Goal: Information Seeking & Learning: Understand process/instructions

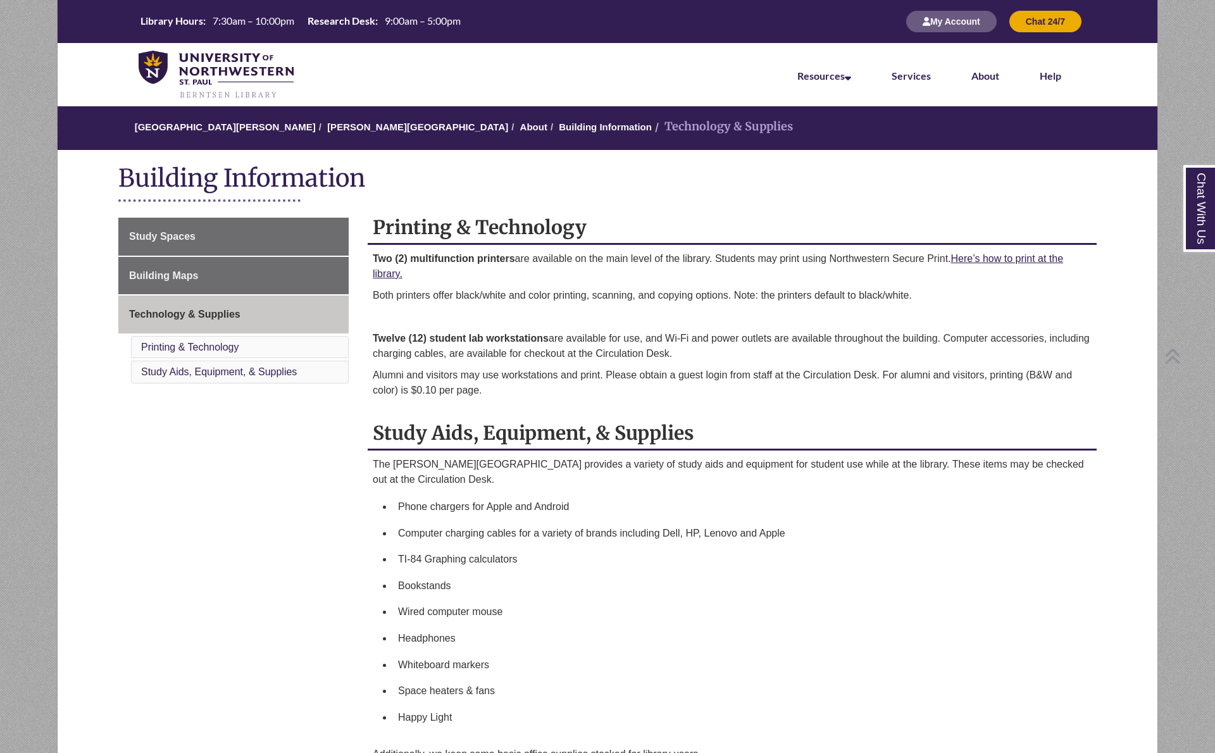
scroll to position [211, 0]
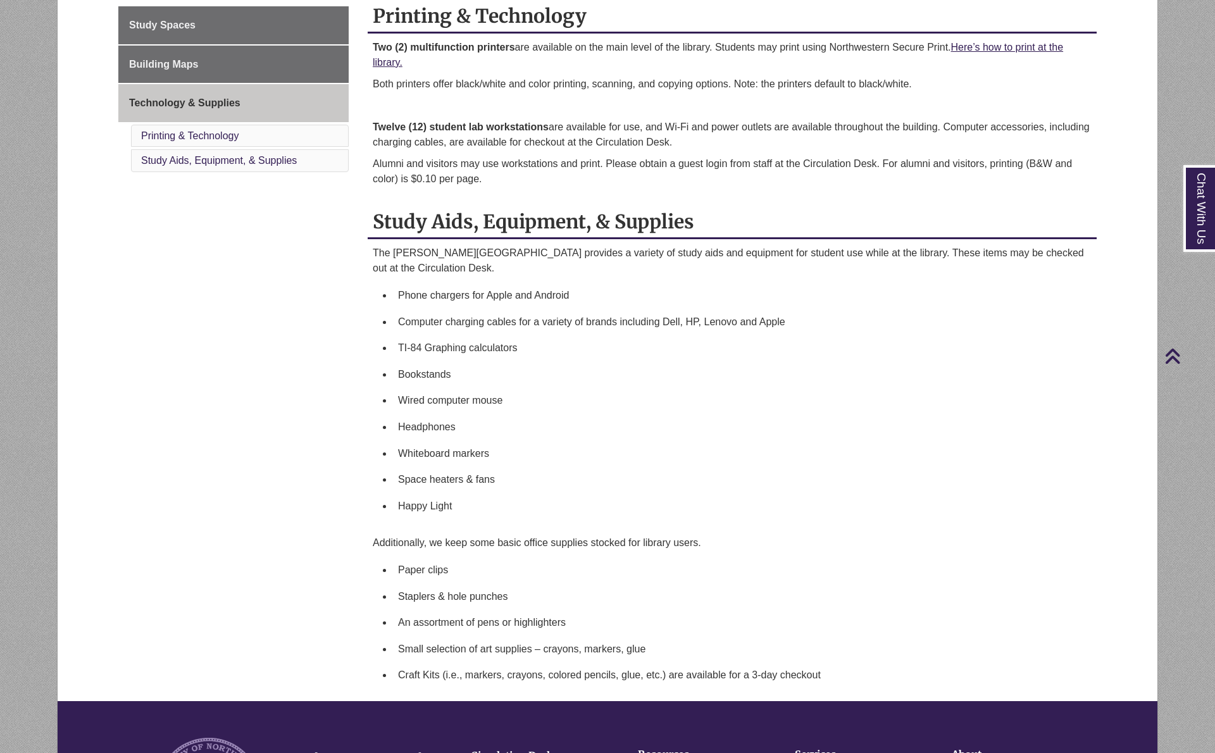
click at [389, 69] on p "Two (2) multifunction printers are available on the main level of the library. …" at bounding box center [732, 55] width 719 height 30
click at [389, 65] on link "Here’s how to print at the library." at bounding box center [718, 55] width 690 height 26
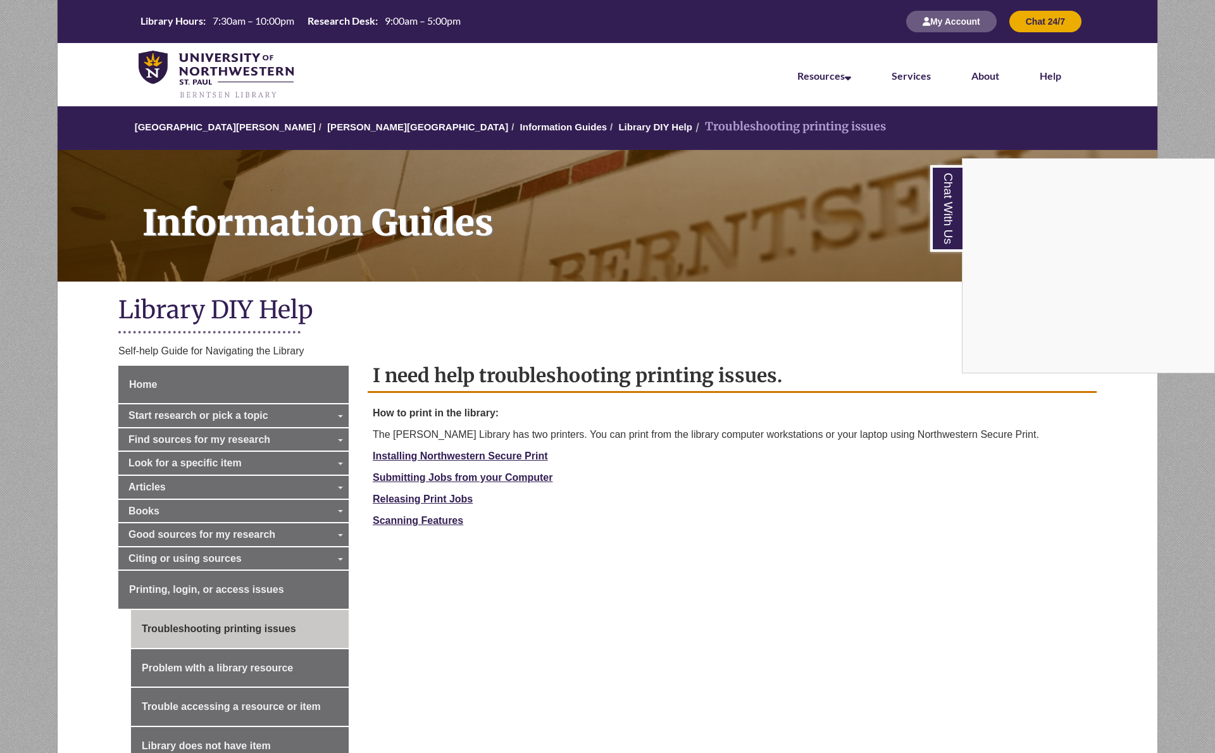
click at [449, 705] on div "Chat With Us" at bounding box center [607, 376] width 1215 height 753
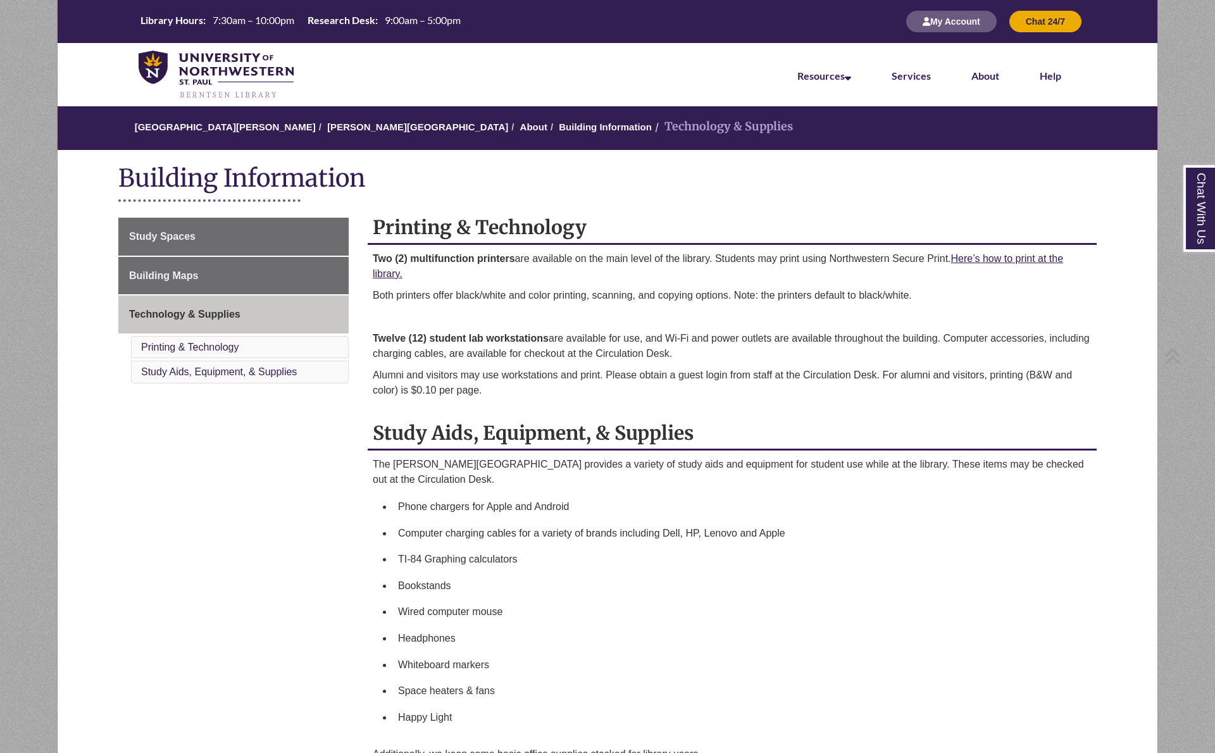
scroll to position [211, 0]
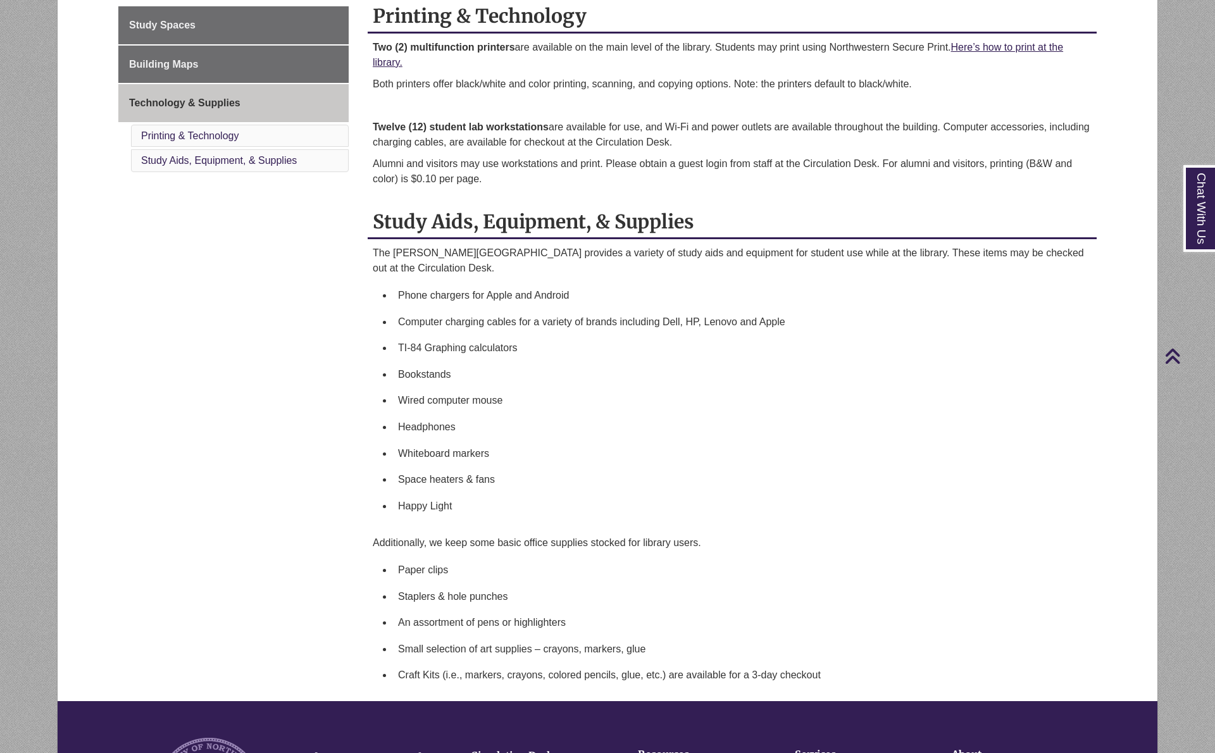
click at [397, 87] on p "Both printers offer black/white and color printing, scanning, and copying optio…" at bounding box center [732, 84] width 719 height 15
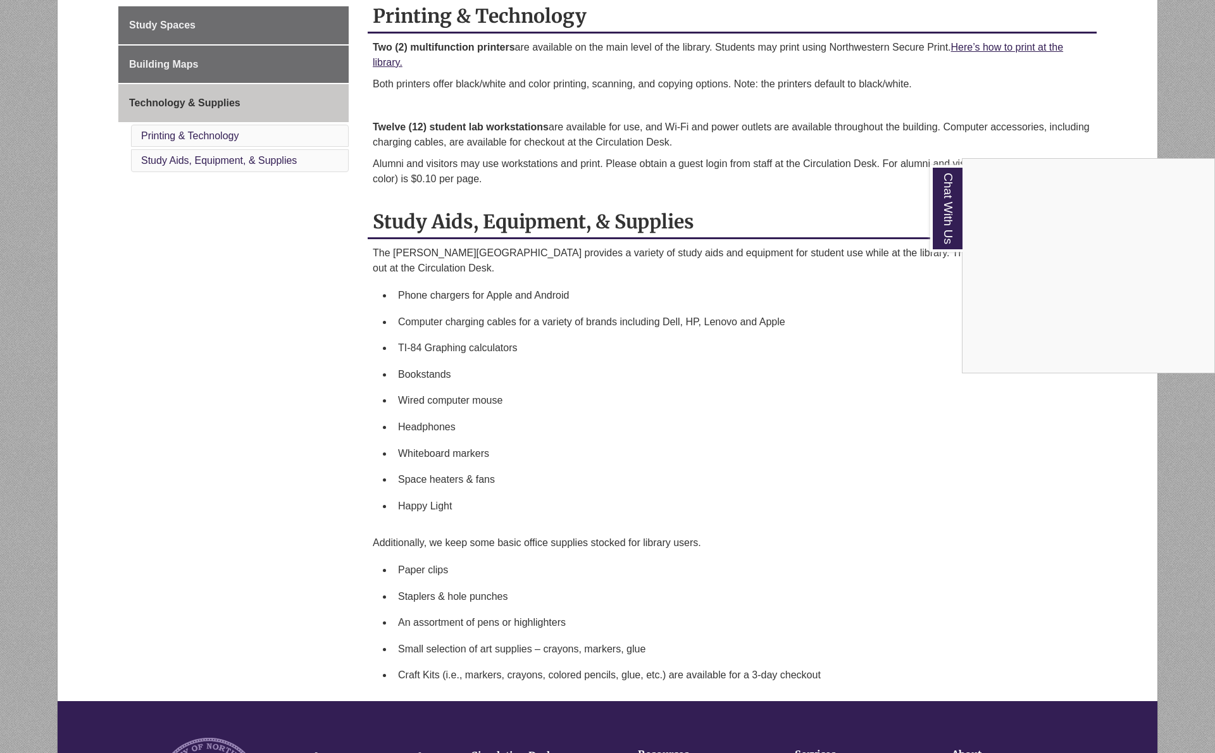
click at [977, 47] on div "Chat With Us" at bounding box center [607, 376] width 1215 height 753
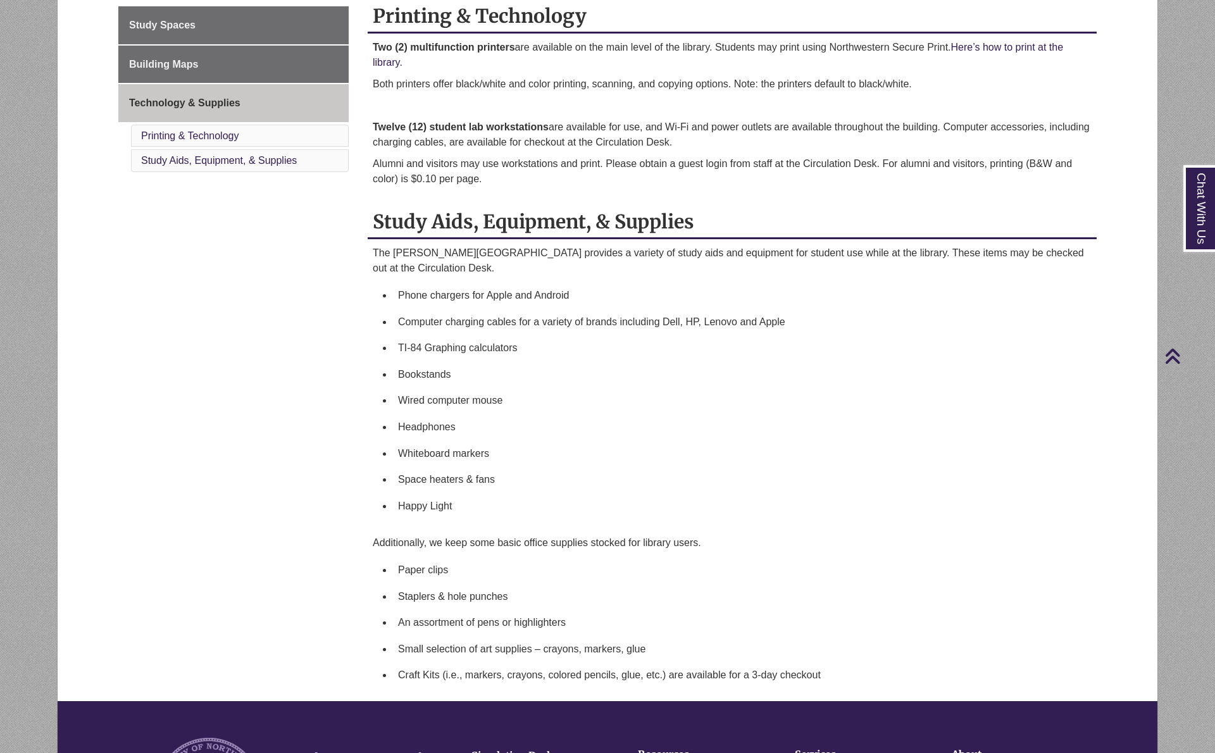
click at [990, 42] on p "Two (2) multifunction printers are available on the main level of the library. …" at bounding box center [732, 55] width 719 height 30
click at [998, 51] on link "Here’s how to print at the library." at bounding box center [718, 55] width 690 height 26
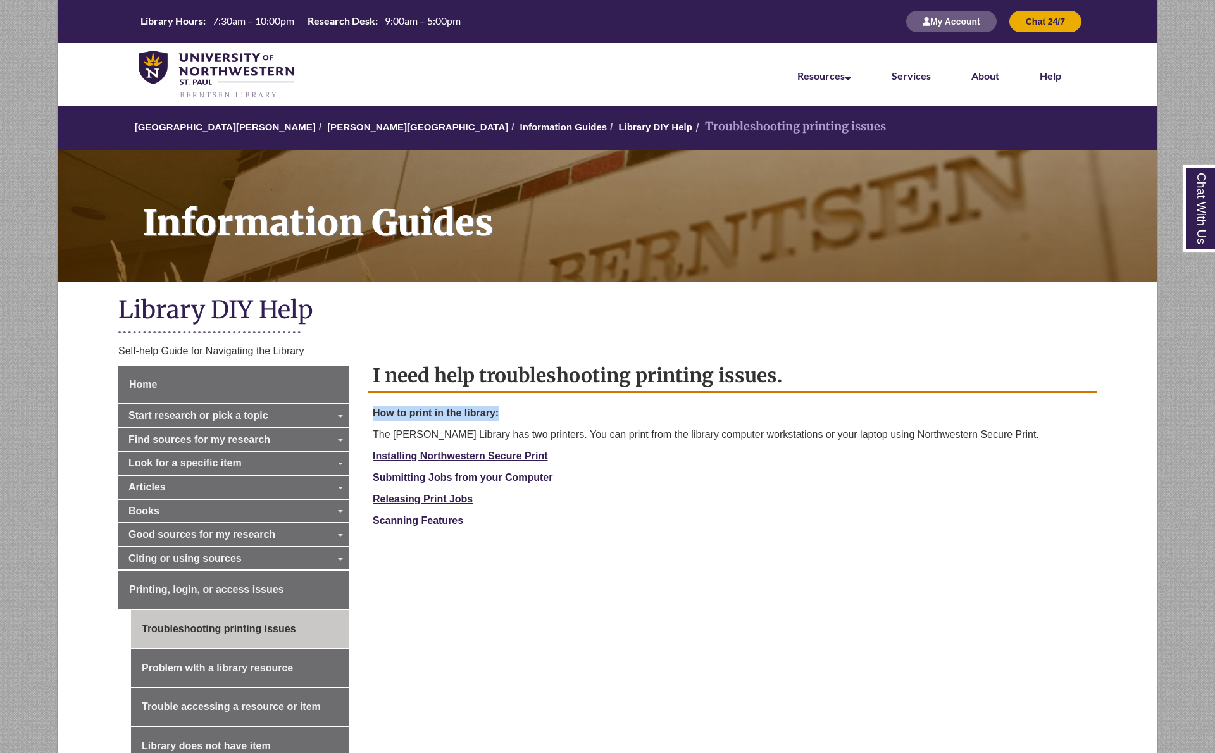
drag, startPoint x: 369, startPoint y: 415, endPoint x: 504, endPoint y: 413, distance: 135.4
click at [504, 413] on div "How to print in the library: The Berntsen Library has two printers. You can pri…" at bounding box center [732, 481] width 729 height 151
copy strong "How to print in the library:"
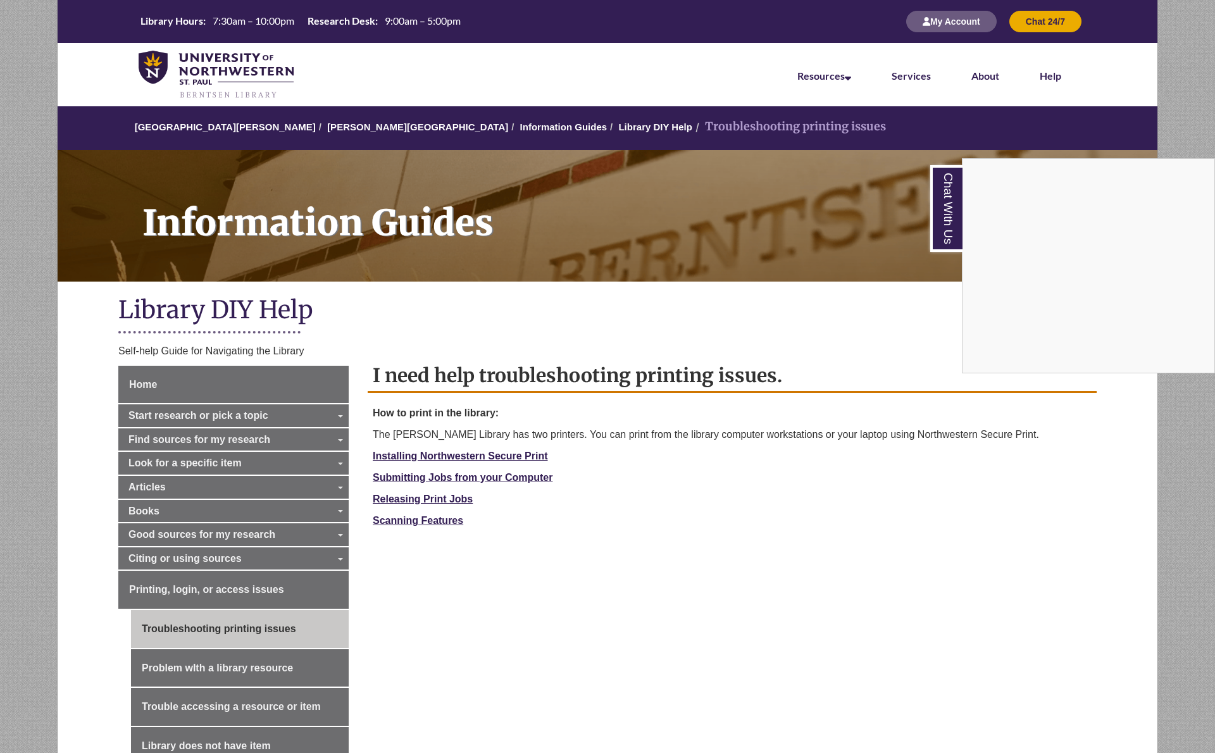
click at [456, 456] on div "Chat With Us" at bounding box center [607, 376] width 1215 height 753
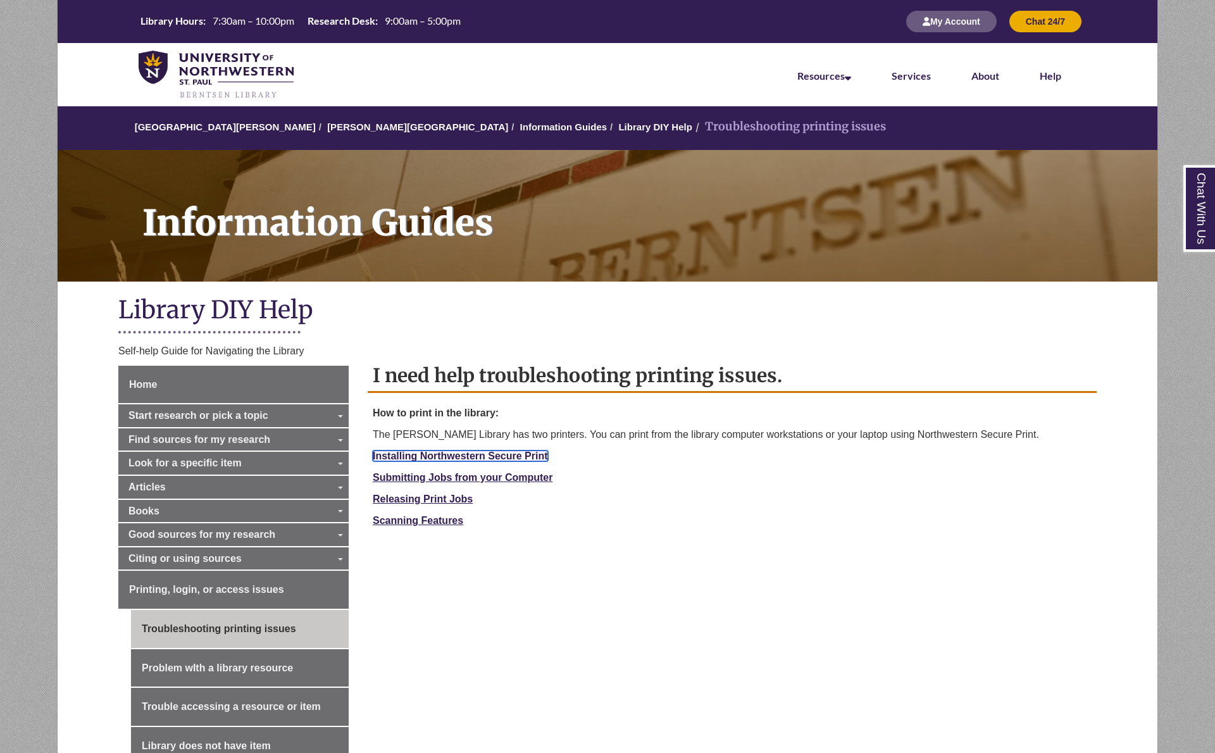
click at [456, 456] on link "Installing Northwestern Secure Print" at bounding box center [460, 456] width 175 height 11
